Goal: Find specific page/section: Find specific page/section

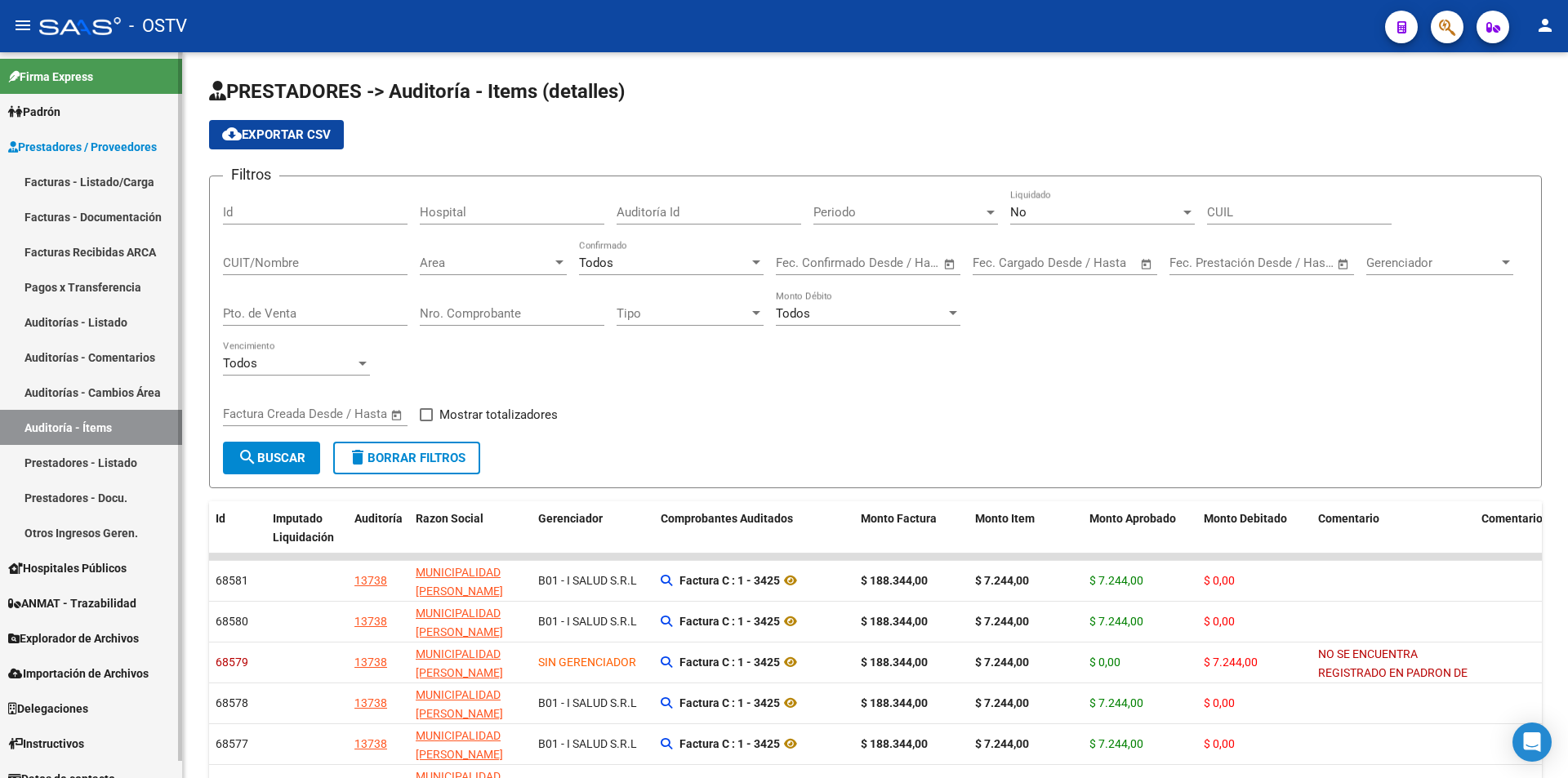
click at [133, 177] on link "Facturas - Listado/Carga" at bounding box center [91, 182] width 182 height 35
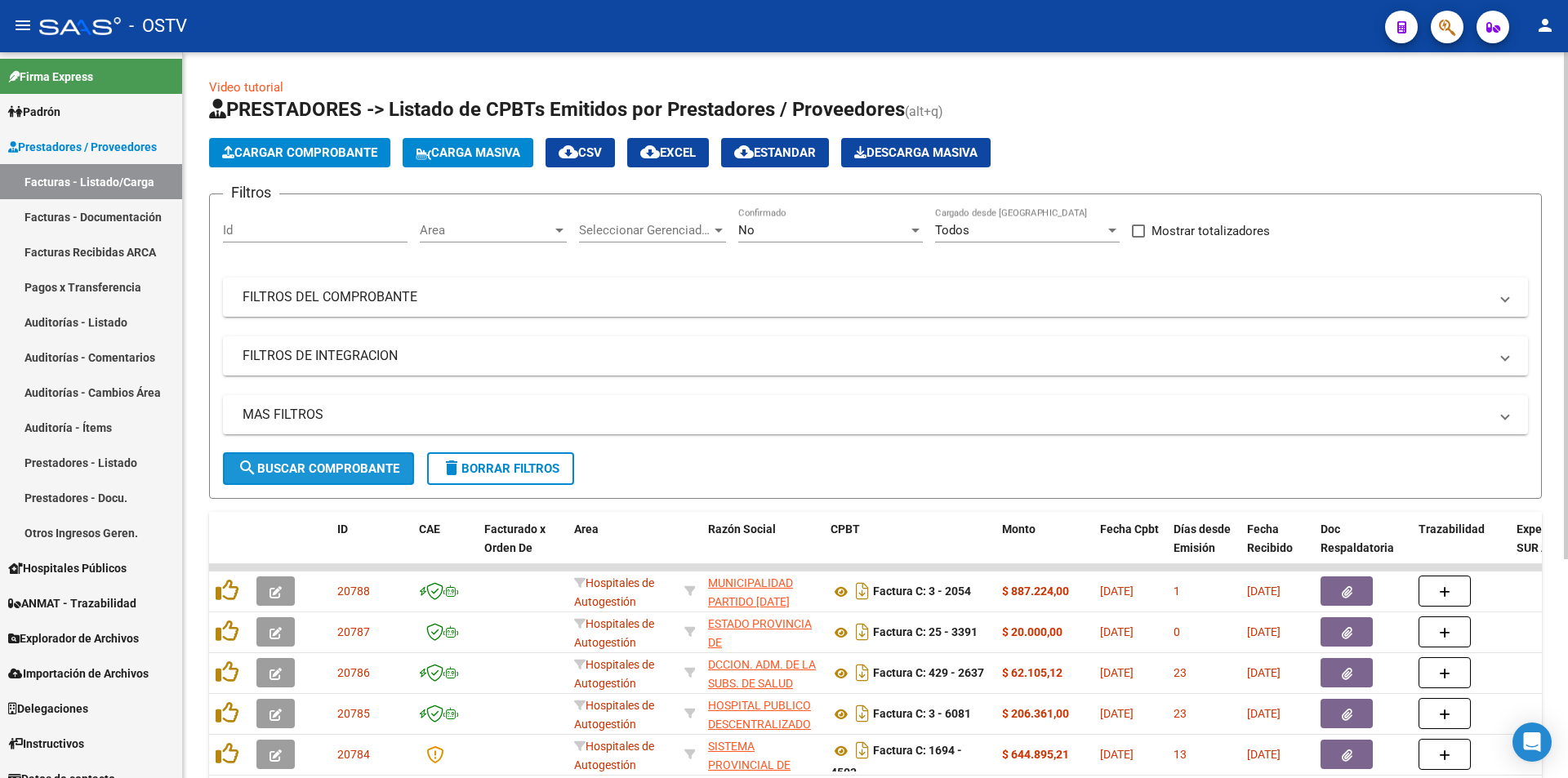
click at [322, 463] on span "search Buscar Comprobante" at bounding box center [318, 468] width 162 height 15
click at [321, 476] on button "search Buscar Comprobante" at bounding box center [317, 469] width 191 height 33
click at [317, 465] on span "search Buscar Comprobante" at bounding box center [318, 468] width 162 height 15
click at [317, 464] on span "search Buscar Comprobante" at bounding box center [318, 468] width 162 height 15
click at [329, 472] on span "search Buscar Comprobante" at bounding box center [318, 468] width 162 height 15
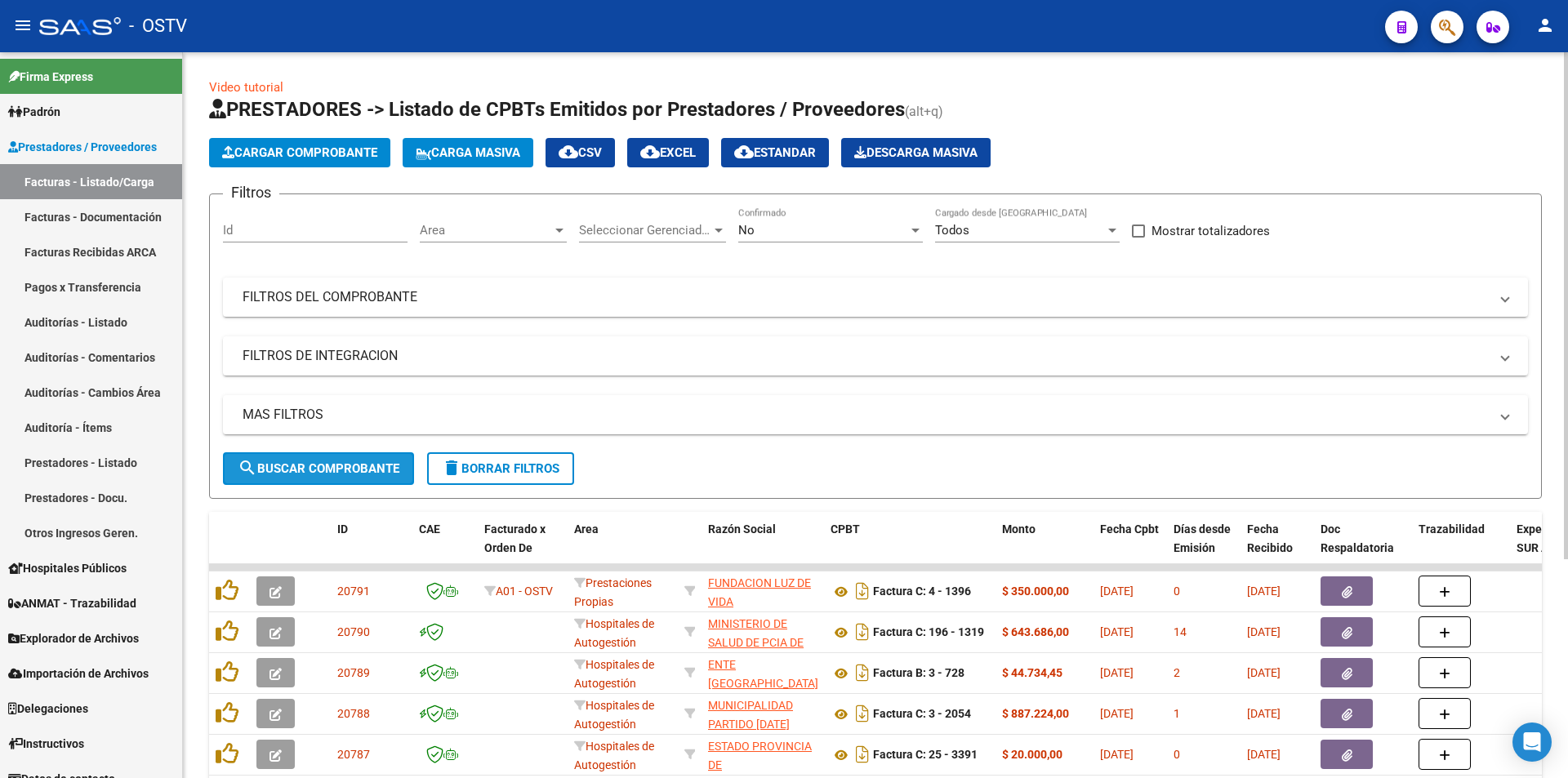
click at [330, 472] on span "search Buscar Comprobante" at bounding box center [318, 468] width 162 height 15
click at [323, 464] on span "search Buscar Comprobante" at bounding box center [318, 468] width 162 height 15
click at [875, 233] on div "No" at bounding box center [824, 229] width 170 height 15
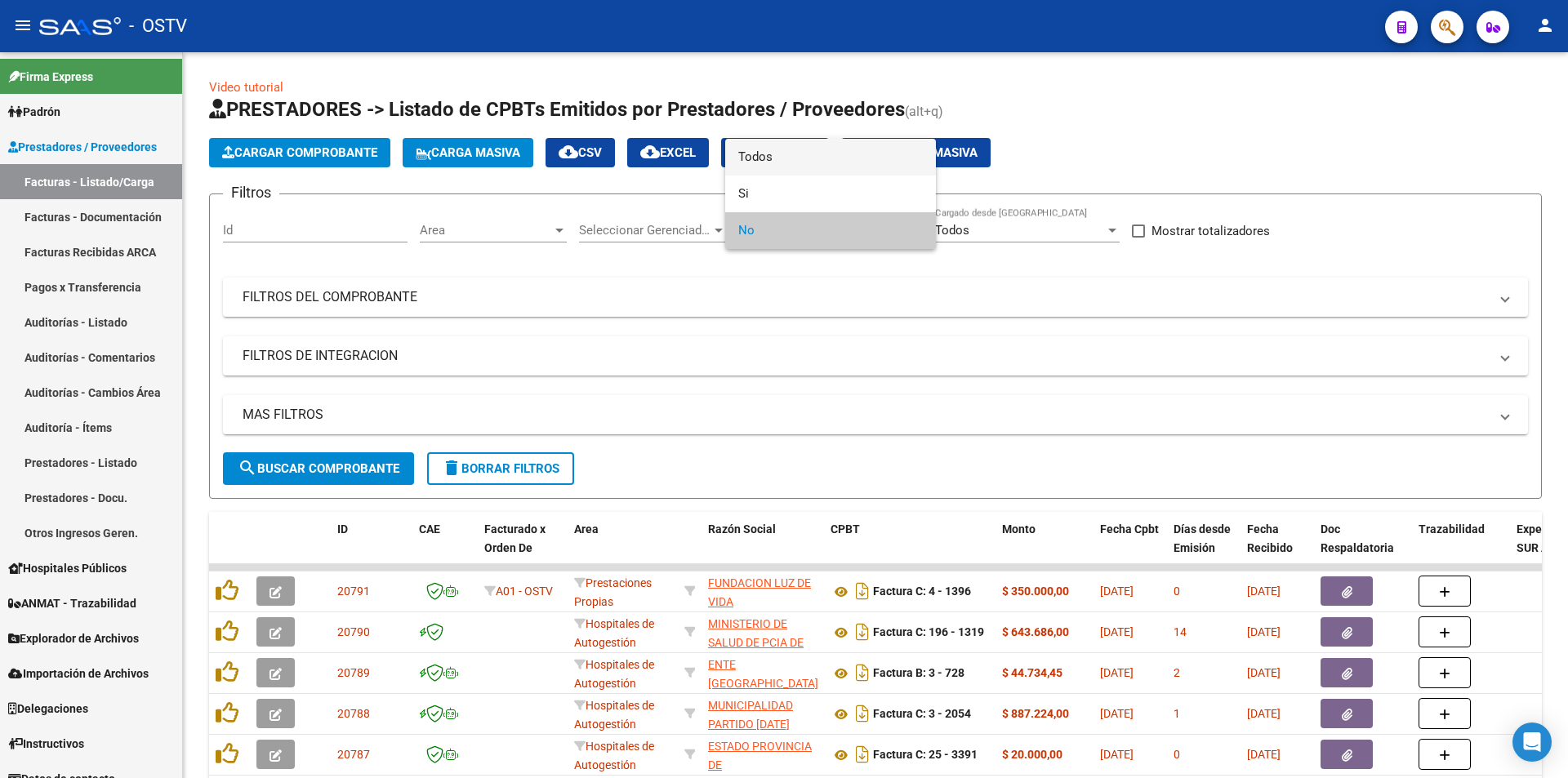
click at [829, 154] on span "Todos" at bounding box center [830, 157] width 185 height 37
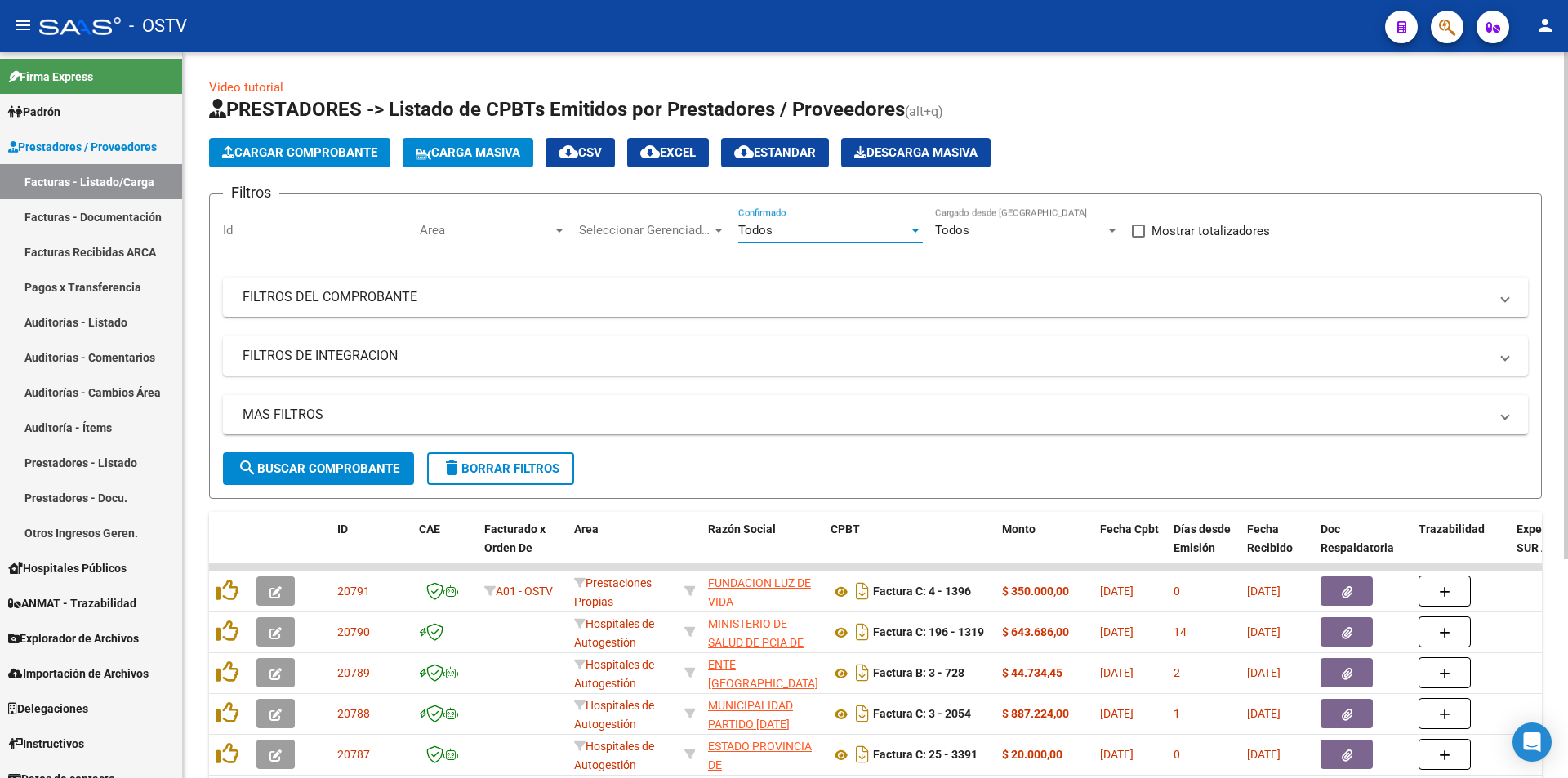
click at [357, 475] on span "search Buscar Comprobante" at bounding box center [318, 468] width 162 height 15
click at [321, 479] on button "search Buscar Comprobante" at bounding box center [317, 469] width 191 height 33
click at [323, 474] on span "search Buscar Comprobante" at bounding box center [318, 468] width 162 height 15
click at [322, 458] on button "search Buscar Comprobante" at bounding box center [317, 469] width 191 height 33
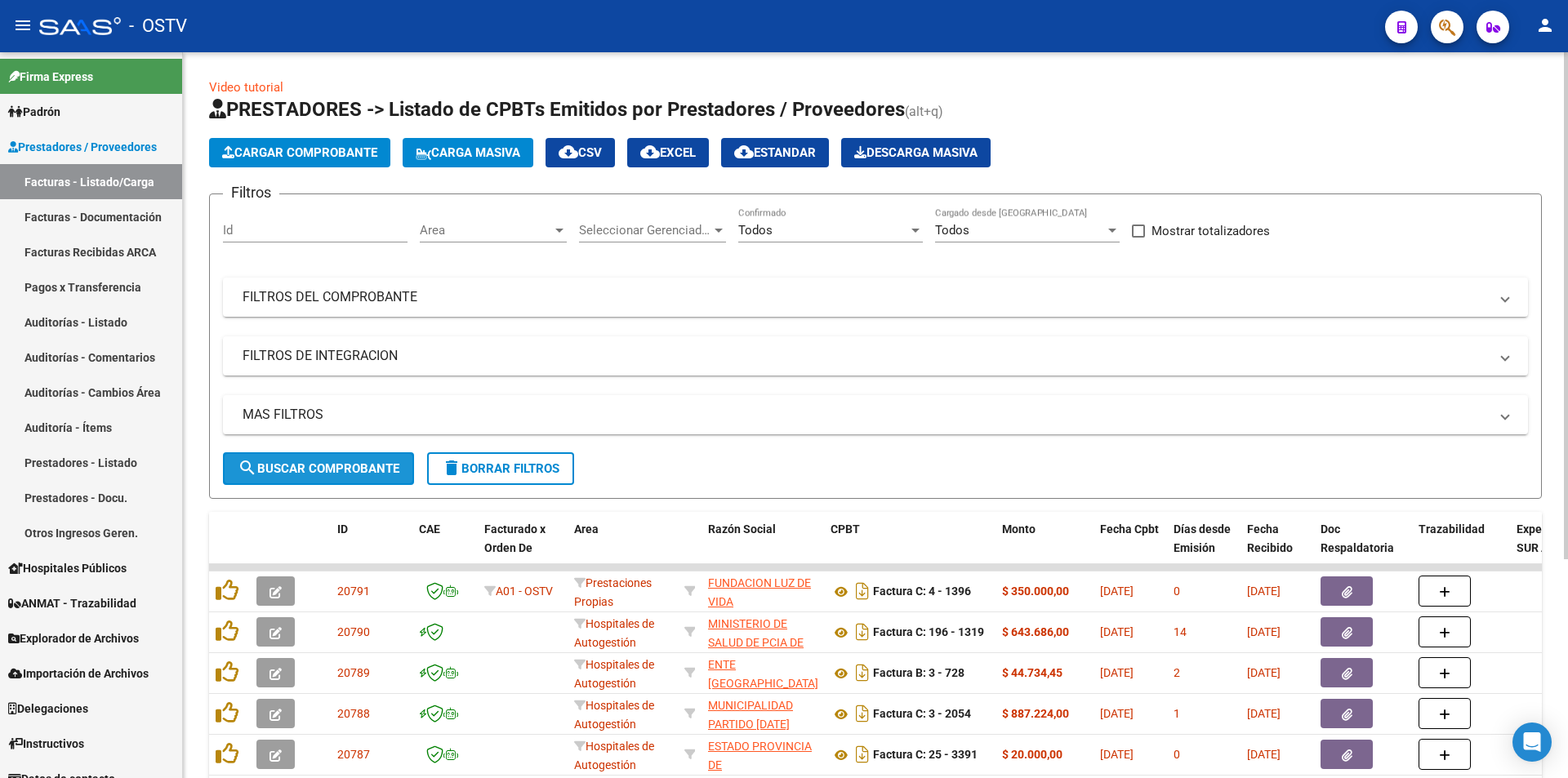
click at [322, 459] on button "search Buscar Comprobante" at bounding box center [317, 469] width 191 height 33
